Goal: Task Accomplishment & Management: Use online tool/utility

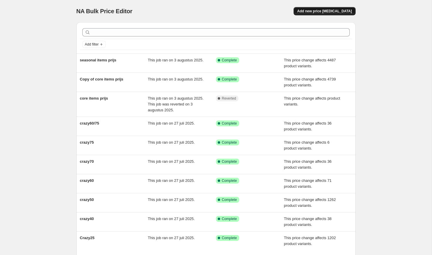
click at [342, 8] on button "Add new price [MEDICAL_DATA]" at bounding box center [325, 11] width 62 height 8
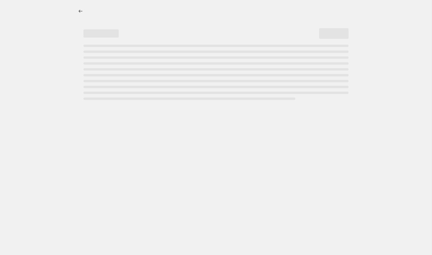
select select "percentage"
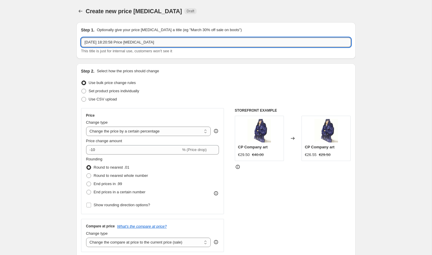
click at [103, 40] on input "[DATE] 18:20:58 Price [MEDICAL_DATA]" at bounding box center [216, 42] width 270 height 9
type input "sale-jasssen"
click at [107, 92] on span "Set product prices individually" at bounding box center [114, 91] width 51 height 4
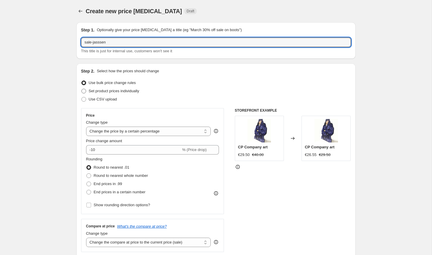
click at [82, 89] on input "Set product prices individually" at bounding box center [81, 89] width 0 height 0
radio input "true"
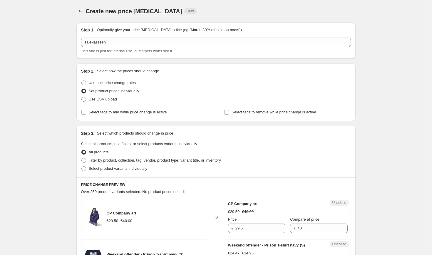
scroll to position [39, 0]
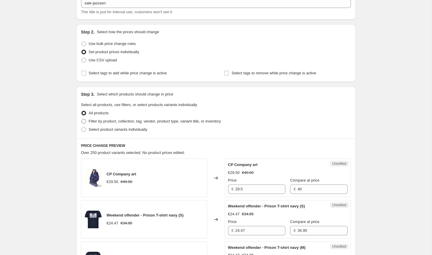
click at [134, 118] on span "Filter by product, collection, tag, vendor, product type, variant title, or inv…" at bounding box center [155, 121] width 132 height 6
click at [82, 119] on input "Filter by product, collection, tag, vendor, product type, variant title, or inv…" at bounding box center [81, 119] width 0 height 0
radio input "true"
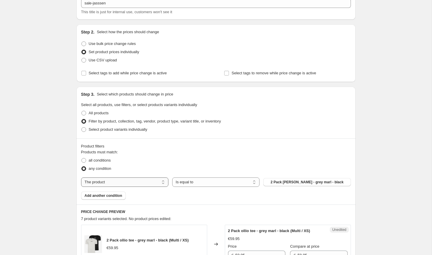
click at [149, 178] on select "The product The product's collection The product's tag The product's vendor The…" at bounding box center [124, 182] width 87 height 9
select select "collection"
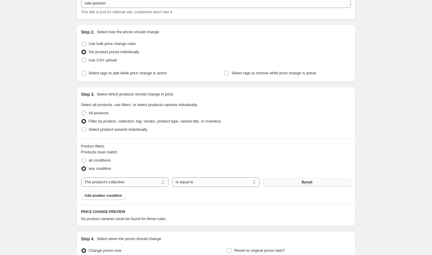
click at [292, 184] on button "Byoyb" at bounding box center [306, 182] width 87 height 8
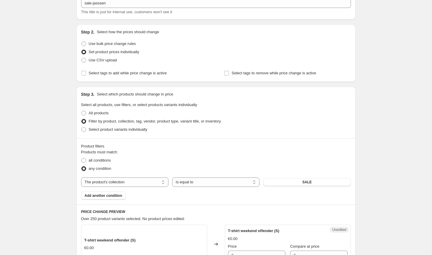
click at [114, 197] on span "Add another condition" at bounding box center [104, 195] width 38 height 5
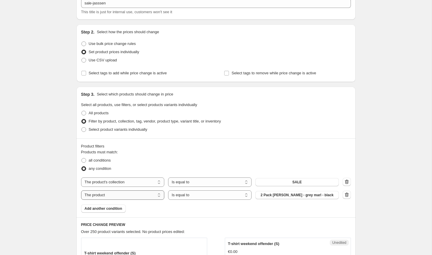
click at [136, 193] on select "The product The product's collection The product's tag The product's vendor The…" at bounding box center [122, 195] width 83 height 9
select select "product_type"
click at [274, 196] on button "Accessoires" at bounding box center [296, 195] width 83 height 8
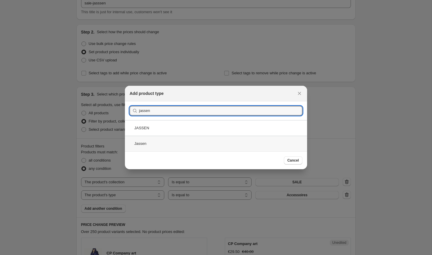
type input "jassen"
click at [163, 142] on div "Jassen" at bounding box center [216, 144] width 182 height 16
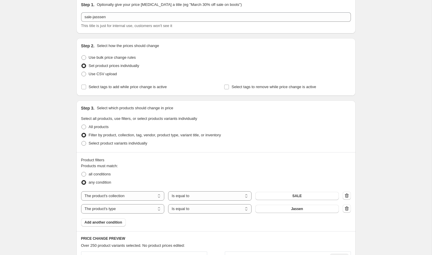
scroll to position [23, 0]
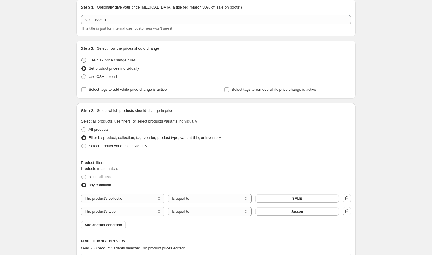
click at [131, 63] on span "Use bulk price change rules" at bounding box center [112, 60] width 47 height 6
click at [82, 58] on input "Use bulk price change rules" at bounding box center [81, 58] width 0 height 0
radio input "true"
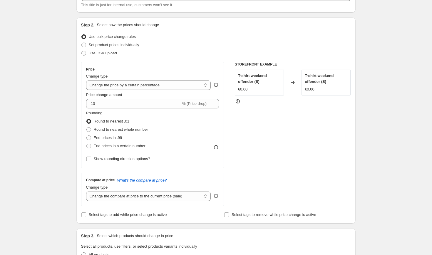
scroll to position [21, 0]
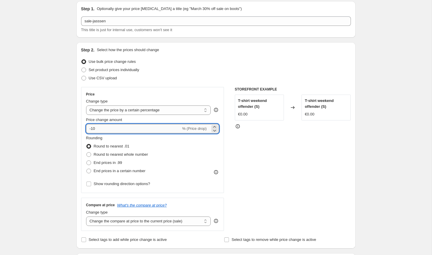
click at [126, 132] on input "-10" at bounding box center [133, 128] width 95 height 9
click at [136, 114] on select "Change the price to a certain amount Change the price by a certain amount Chang…" at bounding box center [148, 110] width 125 height 9
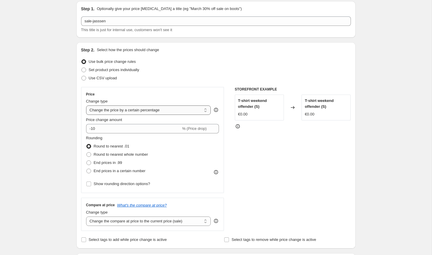
select select "pcap"
click at [86, 106] on select "Change the price to a certain amount Change the price by a certain amount Chang…" at bounding box center [148, 110] width 125 height 9
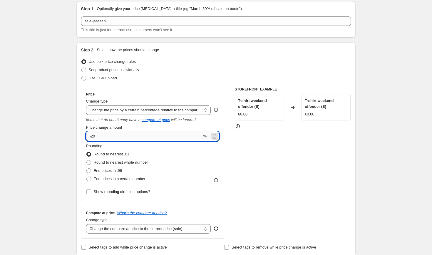
click at [138, 133] on input "-20" at bounding box center [144, 136] width 116 height 9
type input "-2"
type input "-50"
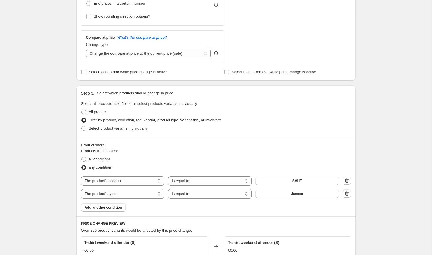
scroll to position [271, 0]
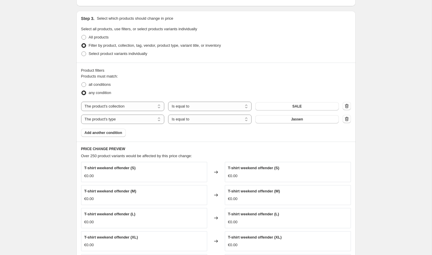
click at [157, 137] on div "Products must match: all conditions any condition The product The product's col…" at bounding box center [216, 105] width 270 height 64
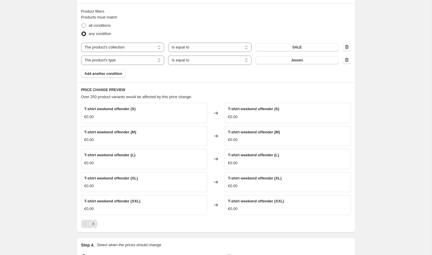
scroll to position [350, 0]
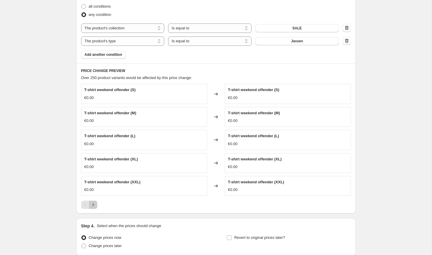
click at [91, 203] on icon "Next" at bounding box center [93, 205] width 6 height 6
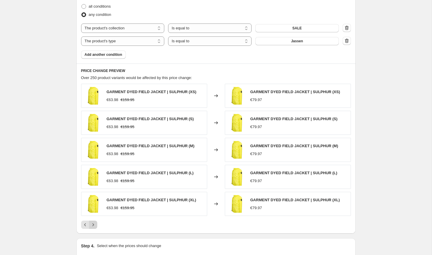
click at [91, 203] on img at bounding box center [93, 204] width 18 height 18
click at [96, 230] on div "PRICE CHANGE PREVIEW Over 250 product variants would be affected by this price …" at bounding box center [215, 149] width 279 height 170
click at [93, 225] on icon "Next" at bounding box center [93, 225] width 6 height 6
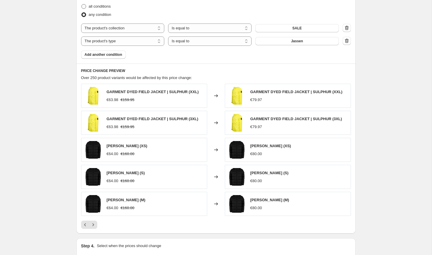
click at [95, 5] on span "all conditions" at bounding box center [100, 6] width 22 height 4
click at [82, 4] on input "all conditions" at bounding box center [81, 4] width 0 height 0
radio input "true"
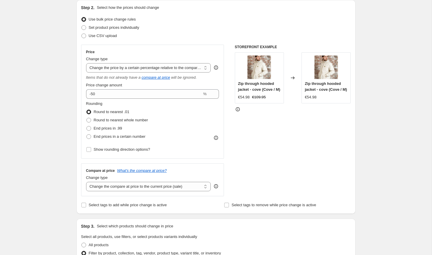
scroll to position [44, 0]
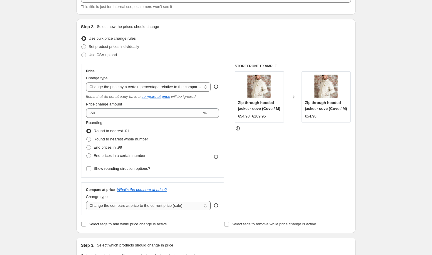
click at [123, 208] on select "Change the compare at price to the current price (sale) Change the compare at p…" at bounding box center [148, 205] width 125 height 9
select select "no_change"
click at [86, 201] on select "Change the compare at price to the current price (sale) Change the compare at p…" at bounding box center [148, 205] width 125 height 9
click at [268, 143] on div "STOREFRONT EXAMPLE Zip through hooded jacket - cove (Cove / M) €54.98 €109.95 C…" at bounding box center [293, 140] width 116 height 152
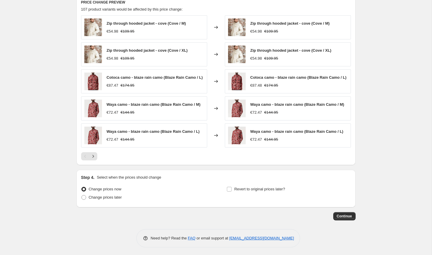
scroll to position [421, 0]
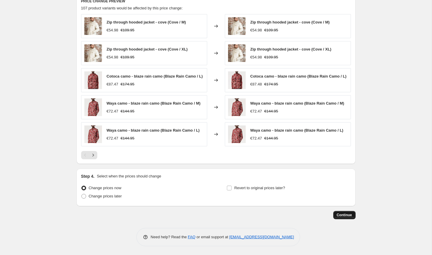
click at [343, 212] on button "Continue" at bounding box center [344, 215] width 22 height 8
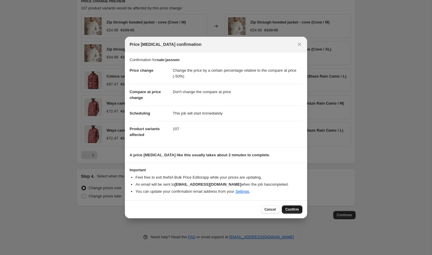
click at [296, 206] on button "Confirm" at bounding box center [292, 210] width 21 height 8
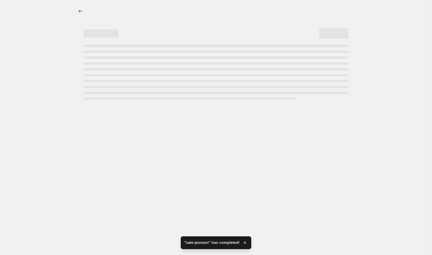
select select "pcap"
select select "no_change"
select select "collection"
select select "product_type"
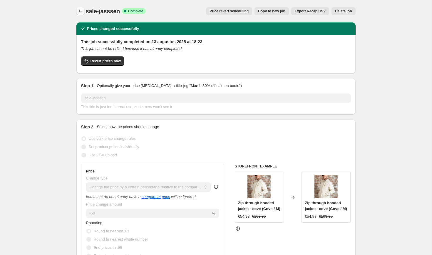
click at [76, 11] on button "Price change jobs" at bounding box center [80, 11] width 8 height 8
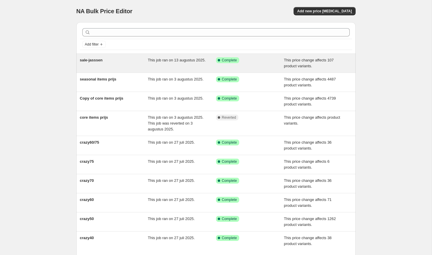
click at [227, 60] on span "Complete" at bounding box center [229, 60] width 15 height 5
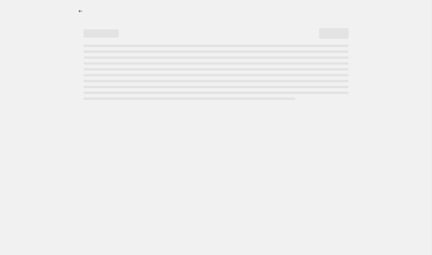
select select "pcap"
select select "no_change"
select select "collection"
select select "product_type"
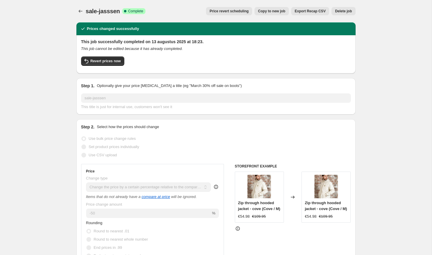
click at [277, 9] on button "Copy to new job" at bounding box center [272, 11] width 34 height 8
select select "pcap"
select select "no_change"
select select "collection"
select select "product_type"
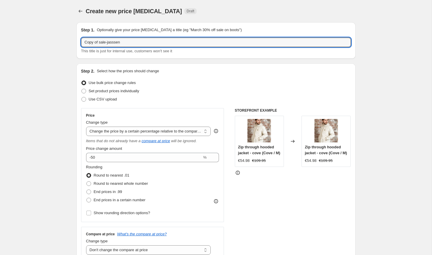
drag, startPoint x: 100, startPoint y: 43, endPoint x: 63, endPoint y: 35, distance: 37.8
type input "sale-overige"
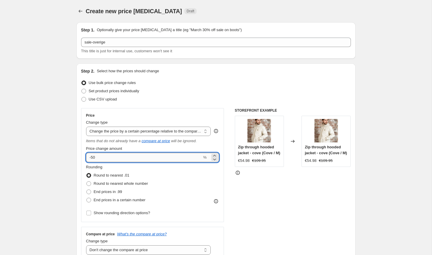
click at [111, 160] on input "-50" at bounding box center [144, 157] width 116 height 9
type input "-5"
type input "-30"
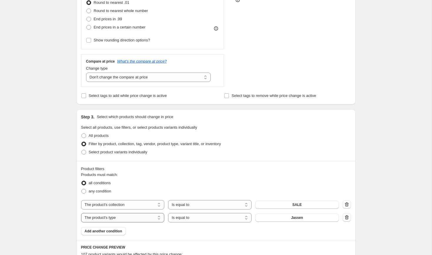
scroll to position [178, 0]
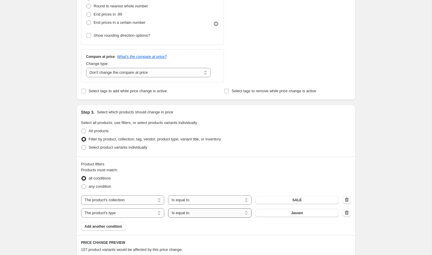
click at [185, 210] on select "Is equal to Is not equal to" at bounding box center [209, 212] width 83 height 9
select select "not_equal"
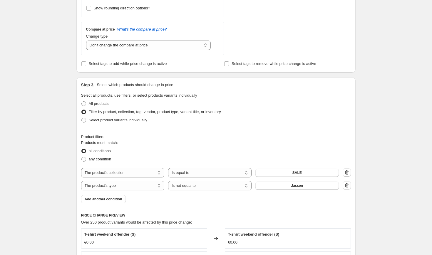
scroll to position [258, 0]
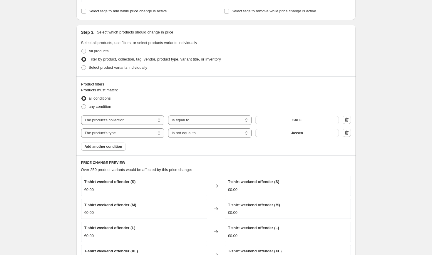
click at [146, 165] on h6 "PRICE CHANGE PREVIEW" at bounding box center [216, 163] width 270 height 5
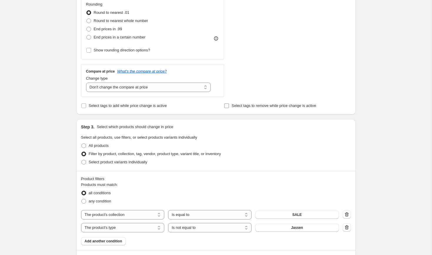
scroll to position [163, 0]
click at [197, 92] on select "Change the compare at price to the current price (sale) Change the compare at p…" at bounding box center [148, 87] width 125 height 9
click at [86, 83] on select "Change the compare at price to the current price (sale) Change the compare at p…" at bounding box center [148, 87] width 125 height 9
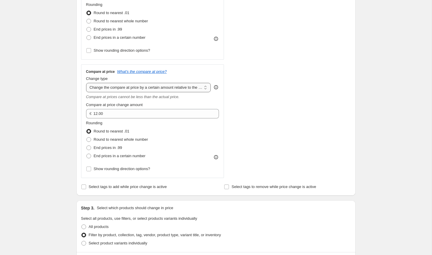
click at [152, 85] on select "Change the compare at price to the current price (sale) Change the compare at p…" at bounding box center [148, 87] width 125 height 9
select select "no_change"
click at [86, 83] on select "Change the compare at price to the current price (sale) Change the compare at p…" at bounding box center [148, 87] width 125 height 9
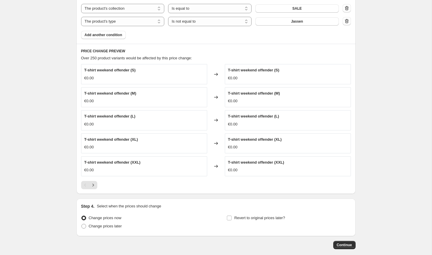
scroll to position [329, 0]
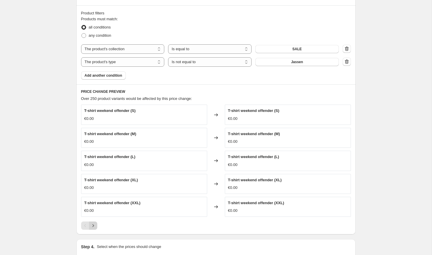
click at [96, 222] on button "Next" at bounding box center [93, 226] width 8 height 8
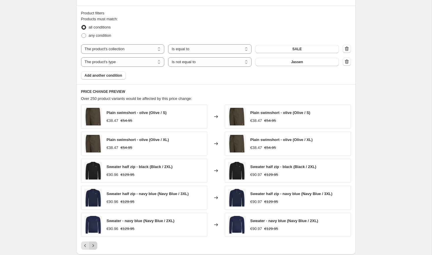
click at [93, 244] on icon "Next" at bounding box center [93, 246] width 6 height 6
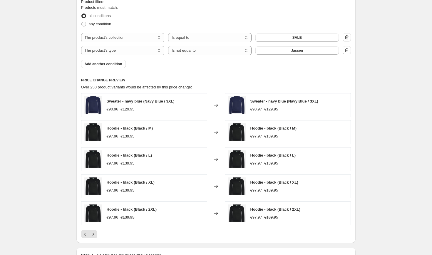
scroll to position [419, 0]
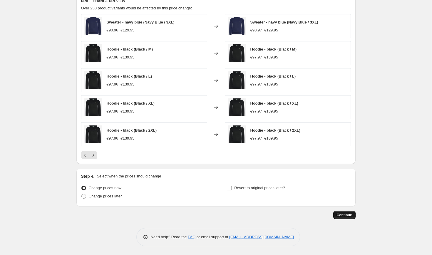
click at [344, 212] on button "Continue" at bounding box center [344, 215] width 22 height 8
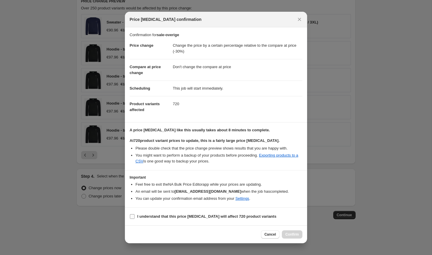
click at [235, 214] on span "I understand that this price [MEDICAL_DATA] will affect 720 product variants" at bounding box center [206, 217] width 139 height 6
click at [135, 214] on input "I understand that this price [MEDICAL_DATA] will affect 720 product variants" at bounding box center [132, 216] width 5 height 5
checkbox input "true"
click at [300, 237] on button "Confirm" at bounding box center [292, 234] width 21 height 8
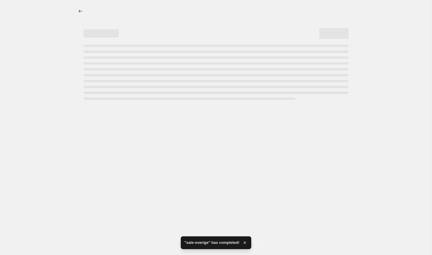
select select "pcap"
select select "no_change"
select select "collection"
select select "product_type"
select select "not_equal"
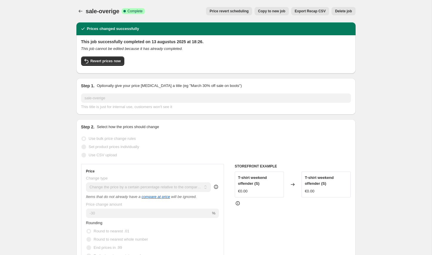
click at [278, 9] on span "Copy to new job" at bounding box center [271, 11] width 27 height 5
select select "pcap"
select select "no_change"
select select "collection"
select select "product_type"
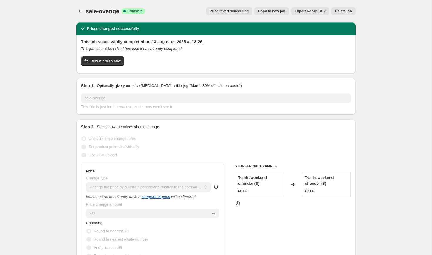
select select "not_equal"
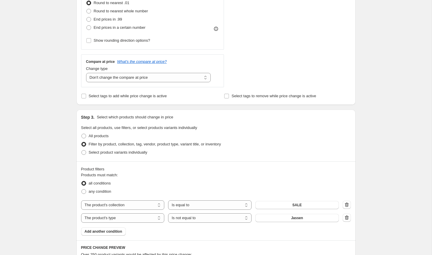
scroll to position [164, 0]
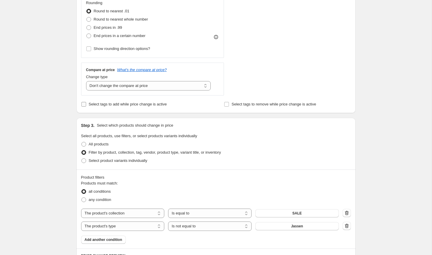
click at [122, 104] on span "Select tags to add while price change is active" at bounding box center [128, 104] width 78 height 4
click at [86, 104] on input "Select tags to add while price change is active" at bounding box center [83, 104] width 5 height 5
checkbox input "true"
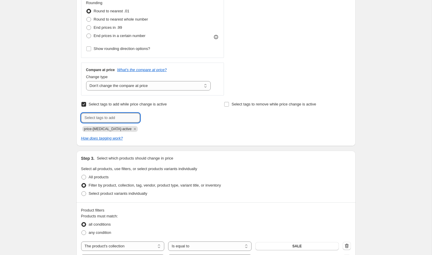
click at [107, 116] on input "text" at bounding box center [110, 117] width 59 height 9
click at [132, 128] on icon "Remove price-change-job-active" at bounding box center [134, 128] width 5 height 5
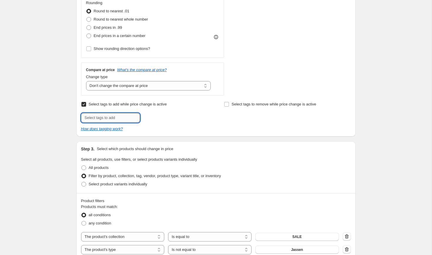
click at [104, 117] on input "text" at bounding box center [110, 117] width 59 height 9
type input "sale1330"
click at [162, 115] on button "Add sale1330" at bounding box center [156, 117] width 30 height 8
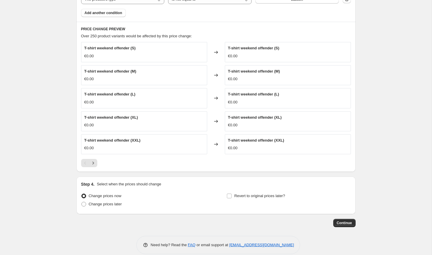
scroll to position [432, 0]
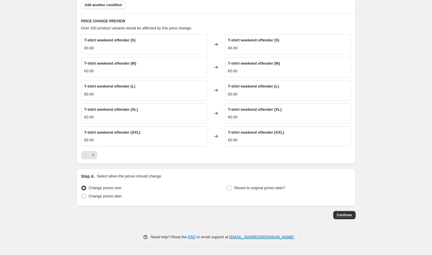
click at [335, 213] on button "Continue" at bounding box center [344, 215] width 22 height 8
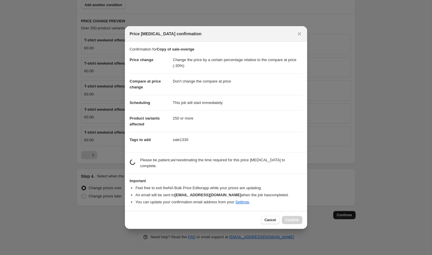
scroll to position [0, 0]
click at [331, 140] on div at bounding box center [216, 127] width 432 height 255
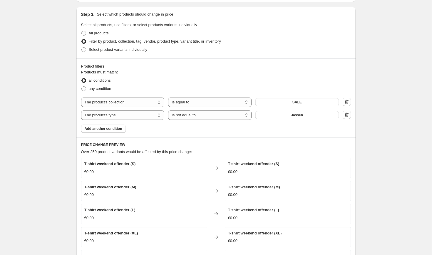
scroll to position [432, 0]
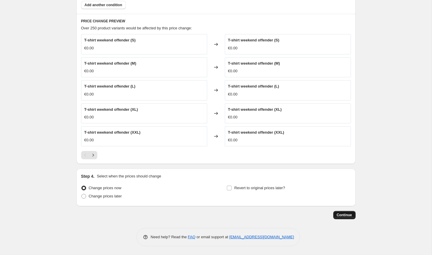
click at [339, 214] on span "Continue" at bounding box center [344, 215] width 15 height 5
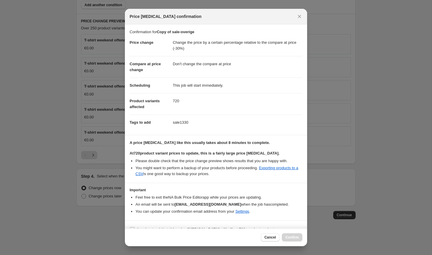
scroll to position [10, 0]
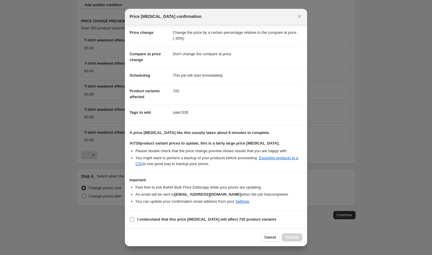
click at [189, 218] on b "I understand that this price [MEDICAL_DATA] will affect 720 product variants" at bounding box center [206, 219] width 139 height 4
click at [135, 218] on input "I understand that this price [MEDICAL_DATA] will affect 720 product variants" at bounding box center [132, 219] width 5 height 5
checkbox input "true"
click at [287, 234] on button "Confirm" at bounding box center [292, 237] width 21 height 8
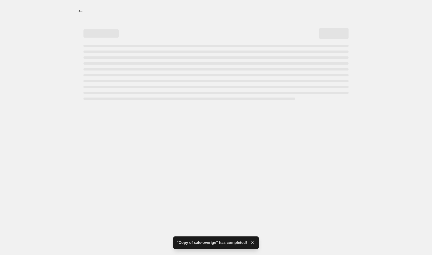
select select "pcap"
select select "no_change"
select select "collection"
select select "product_type"
select select "not_equal"
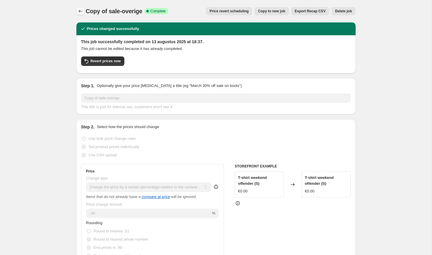
click at [78, 10] on icon "Price change jobs" at bounding box center [81, 11] width 6 height 6
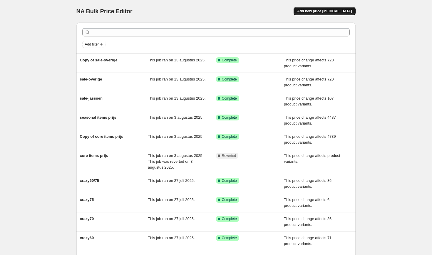
click at [313, 12] on span "Add new price [MEDICAL_DATA]" at bounding box center [324, 11] width 55 height 5
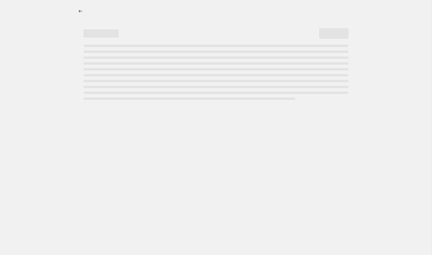
select select "percentage"
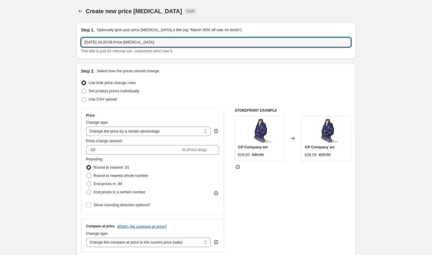
click at [108, 45] on input "[DATE] 18:20:58 Price [MEDICAL_DATA]" at bounding box center [216, 42] width 270 height 9
paste input "sale1330"
type input "sale1330"
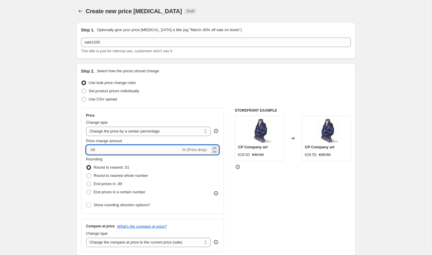
click at [131, 148] on input "-10" at bounding box center [133, 149] width 95 height 9
type input "-1"
type input "-30"
click at [141, 135] on select "Change the price to a certain amount Change the price by a certain amount Chang…" at bounding box center [148, 131] width 125 height 9
click at [81, 14] on button "Price change jobs" at bounding box center [80, 11] width 8 height 8
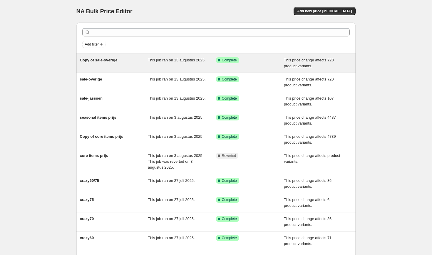
click at [139, 62] on div "Copy of sale-overige" at bounding box center [114, 63] width 68 height 12
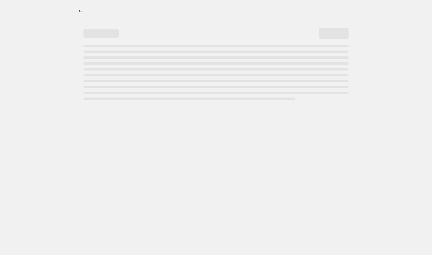
select select "pcap"
select select "no_change"
select select "collection"
select select "product_type"
select select "not_equal"
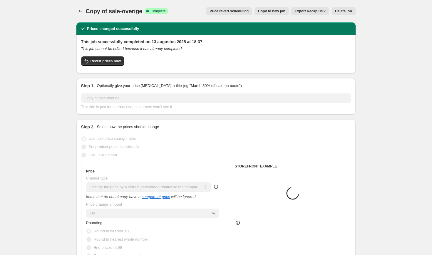
click at [263, 11] on span "Copy to new job" at bounding box center [271, 11] width 27 height 5
select select "pcap"
select select "no_change"
select select "collection"
select select "product_type"
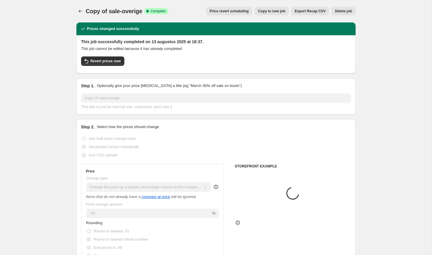
select select "not_equal"
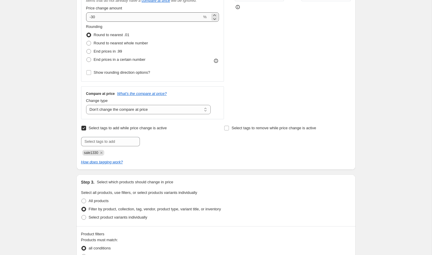
scroll to position [142, 0]
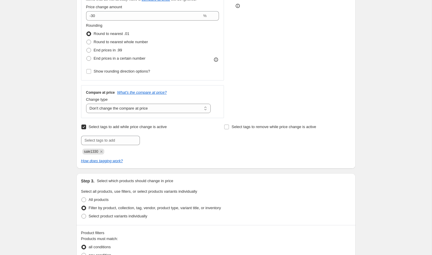
click at [115, 127] on span "Select tags to add while price change is active" at bounding box center [128, 127] width 78 height 4
click at [86, 127] on input "Select tags to add while price change is active" at bounding box center [83, 127] width 5 height 5
checkbox input "false"
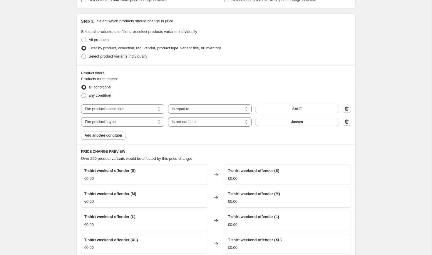
scroll to position [270, 0]
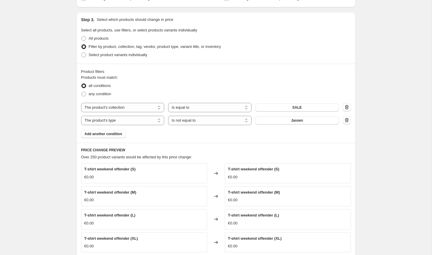
click at [353, 108] on div "Product filters Products must match: all conditions any condition The product T…" at bounding box center [215, 103] width 279 height 79
click at [348, 108] on icon "button" at bounding box center [347, 107] width 4 height 4
select select "product_type"
select select "not_equal"
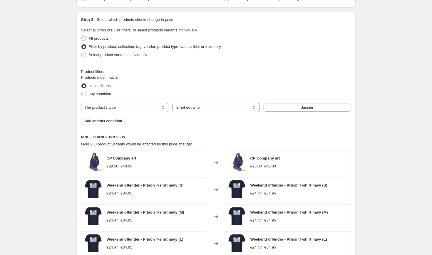
click at [123, 102] on div "Products must match: all conditions any condition The product The product's col…" at bounding box center [216, 100] width 270 height 51
click at [113, 107] on select "The product The product's collection The product's tag The product's vendor The…" at bounding box center [124, 107] width 87 height 9
select select "tag"
click at [233, 112] on select "Is equal to Is not equal to" at bounding box center [215, 107] width 87 height 9
select select "equal"
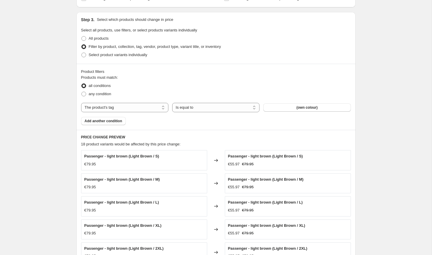
click at [299, 105] on span "(own colour)" at bounding box center [307, 107] width 21 height 5
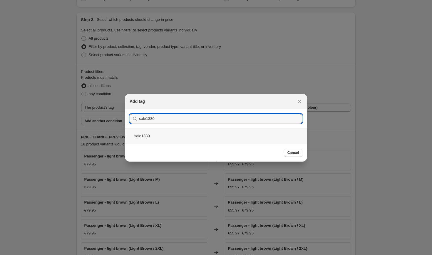
type input "sale1330"
click at [157, 136] on div "sale1330" at bounding box center [216, 136] width 182 height 16
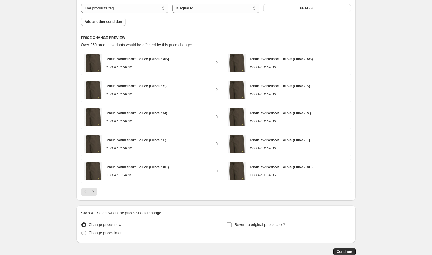
scroll to position [406, 0]
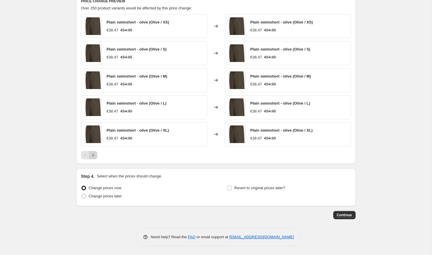
click at [94, 155] on icon "Next" at bounding box center [93, 155] width 6 height 6
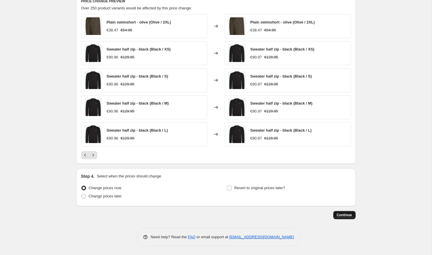
click at [339, 213] on button "Continue" at bounding box center [344, 215] width 22 height 8
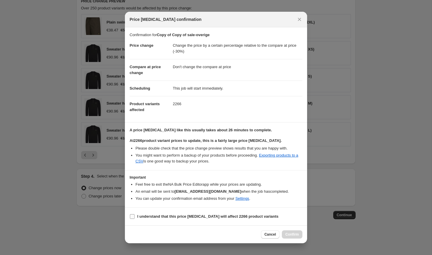
click at [170, 214] on span "I understand that this price [MEDICAL_DATA] will affect 2266 product variants" at bounding box center [207, 217] width 141 height 6
click at [135, 214] on input "I understand that this price [MEDICAL_DATA] will affect 2266 product variants" at bounding box center [132, 216] width 5 height 5
checkbox input "true"
click at [297, 234] on span "Confirm" at bounding box center [292, 234] width 14 height 5
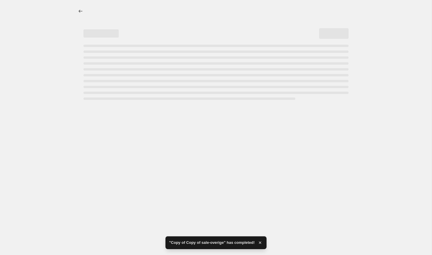
select select "pcap"
select select "no_change"
select select "tag"
